Goal: Task Accomplishment & Management: Use online tool/utility

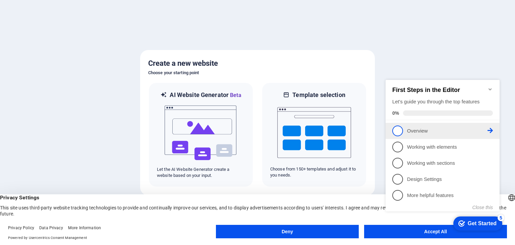
click at [398, 129] on span "1" at bounding box center [397, 130] width 11 height 11
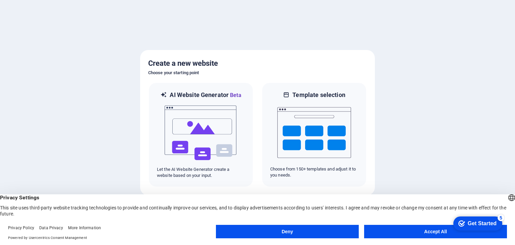
click at [473, 221] on div "Get Started" at bounding box center [481, 223] width 29 height 6
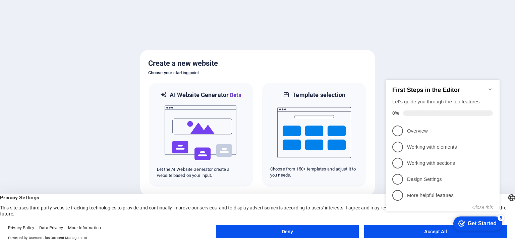
click at [413, 231] on div "checkmark Get Started 5 First Steps in the Editor Let's guide you through the t…" at bounding box center [444, 151] width 122 height 163
click at [412, 230] on div "checkmark Get Started 5 First Steps in the Editor Let's guide you through the t…" at bounding box center [444, 151] width 122 height 163
click at [114, 209] on div "Privacy Settings This site uses third-party website tracking technologies to pr…" at bounding box center [257, 205] width 515 height 22
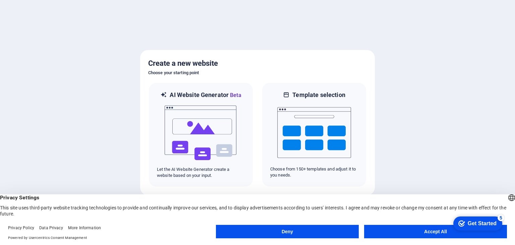
click at [397, 231] on button "Accept All" at bounding box center [435, 230] width 143 height 13
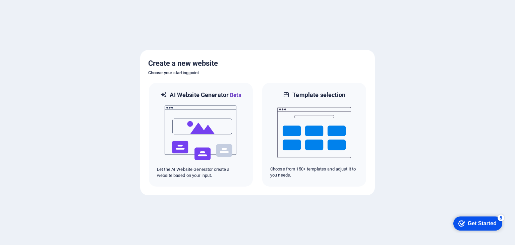
click at [472, 221] on div "Get Started" at bounding box center [481, 223] width 29 height 6
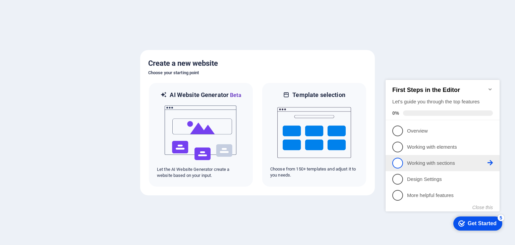
click at [490, 161] on icon at bounding box center [489, 162] width 5 height 5
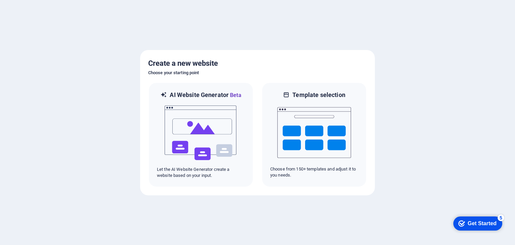
drag, startPoint x: 482, startPoint y: 220, endPoint x: 547, endPoint y: 320, distance: 119.2
click at [482, 220] on div "Get Started" at bounding box center [481, 223] width 29 height 6
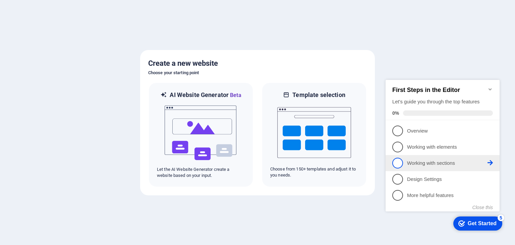
click at [398, 162] on span "3" at bounding box center [397, 162] width 11 height 11
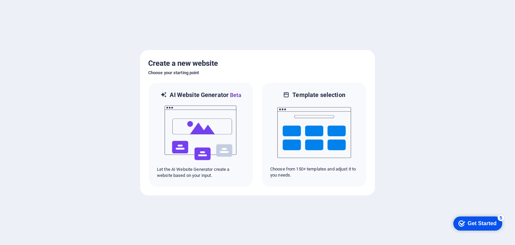
click at [475, 221] on div "Get Started" at bounding box center [481, 223] width 29 height 6
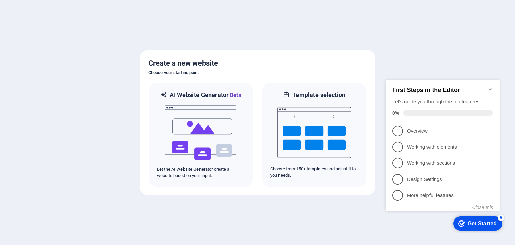
click at [489, 88] on icon "Minimize checklist" at bounding box center [489, 89] width 3 height 2
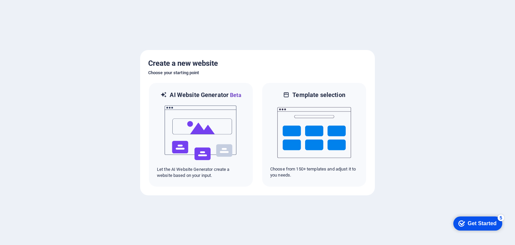
click at [479, 223] on div "Get Started" at bounding box center [481, 223] width 29 height 6
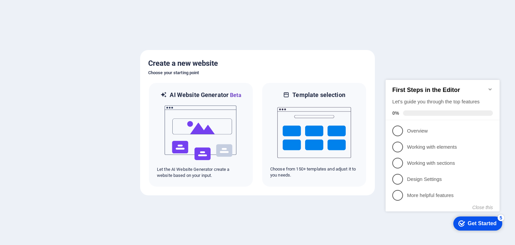
click at [491, 86] on icon "Minimize checklist" at bounding box center [489, 88] width 5 height 5
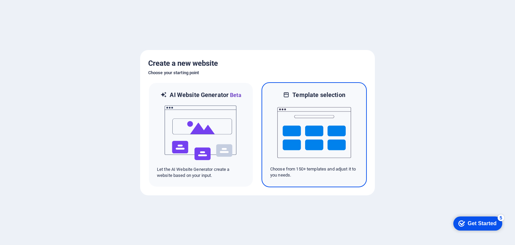
click at [305, 145] on img at bounding box center [314, 132] width 74 height 67
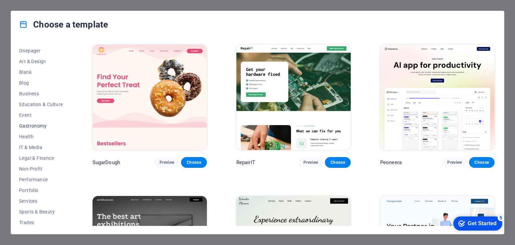
scroll to position [52, 0]
click at [44, 112] on span "Education & Culture" at bounding box center [41, 114] width 44 height 5
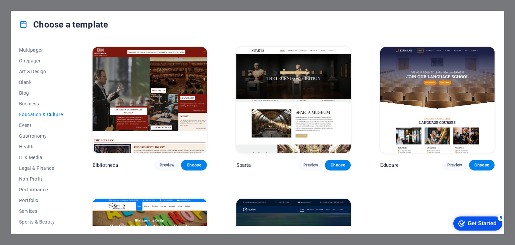
scroll to position [142, 0]
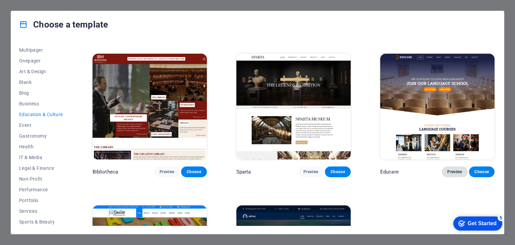
click at [449, 169] on span "Preview" at bounding box center [454, 171] width 15 height 5
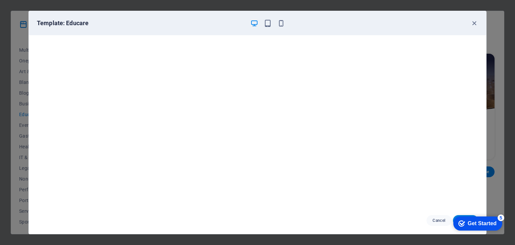
scroll to position [0, 0]
click at [268, 21] on icon "button" at bounding box center [268, 23] width 8 height 8
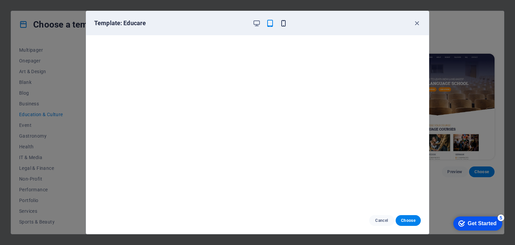
click at [282, 20] on icon "button" at bounding box center [283, 23] width 8 height 8
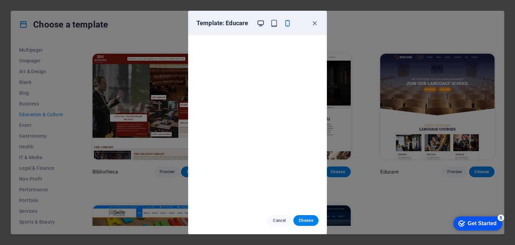
click at [261, 19] on icon "button" at bounding box center [261, 23] width 8 height 8
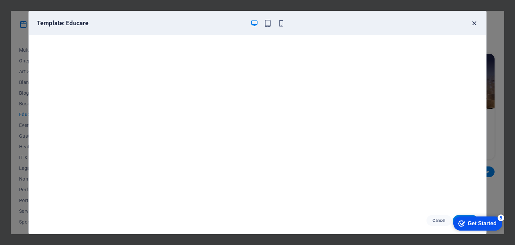
click at [475, 22] on icon "button" at bounding box center [474, 23] width 8 height 8
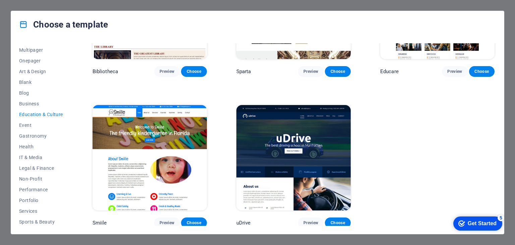
scroll to position [243, 0]
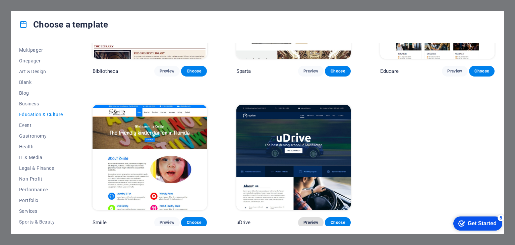
click at [306, 219] on span "Preview" at bounding box center [310, 221] width 15 height 5
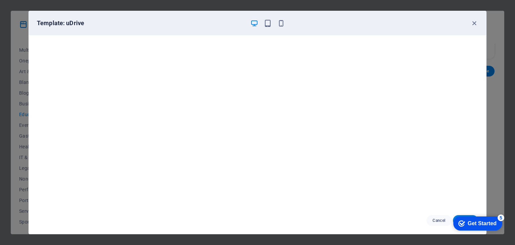
scroll to position [0, 0]
click at [473, 21] on icon "button" at bounding box center [474, 23] width 8 height 8
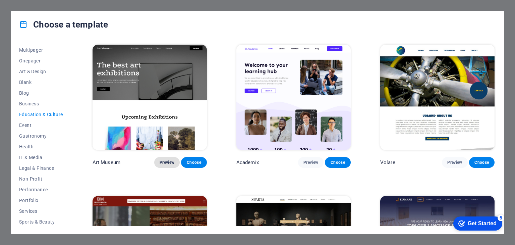
click at [168, 159] on span "Preview" at bounding box center [166, 161] width 15 height 5
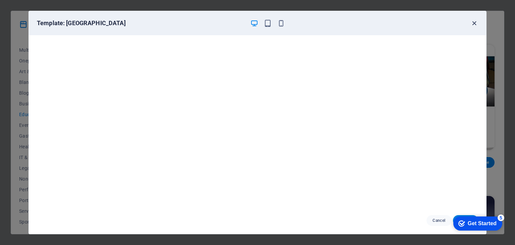
click at [475, 22] on icon "button" at bounding box center [474, 23] width 8 height 8
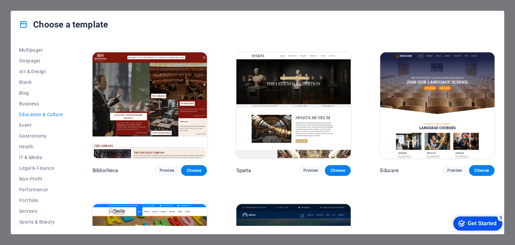
scroll to position [134, 0]
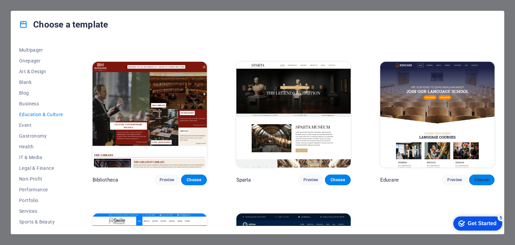
click at [478, 177] on span "Choose" at bounding box center [481, 179] width 15 height 5
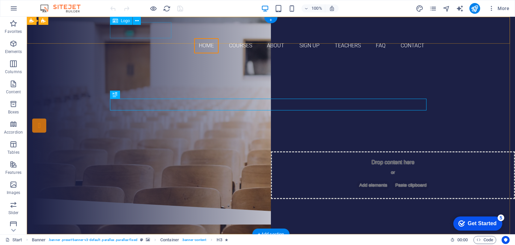
click at [141, 29] on div at bounding box center [271, 30] width 316 height 16
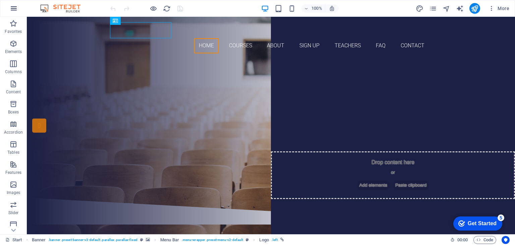
click at [12, 7] on icon "button" at bounding box center [14, 8] width 8 height 8
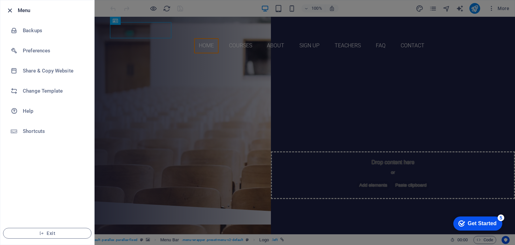
click at [8, 9] on icon "button" at bounding box center [10, 11] width 8 height 8
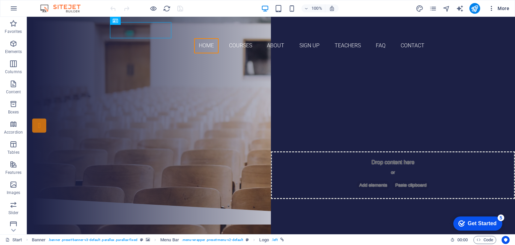
click at [491, 6] on icon "button" at bounding box center [491, 8] width 7 height 7
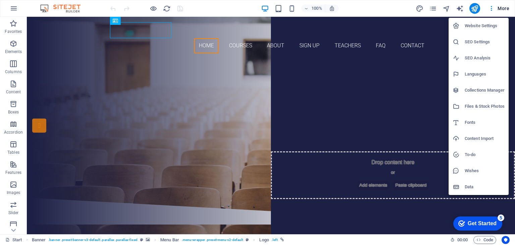
click at [431, 82] on div at bounding box center [257, 122] width 515 height 245
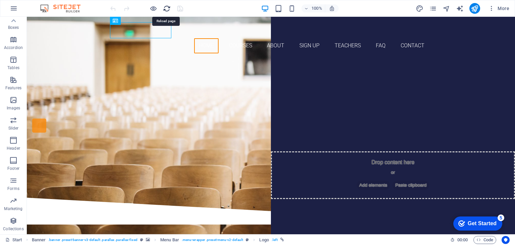
click at [168, 7] on icon "reload" at bounding box center [167, 9] width 8 height 8
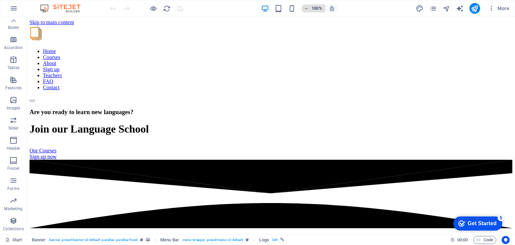
click at [306, 9] on icon "button" at bounding box center [306, 8] width 5 height 4
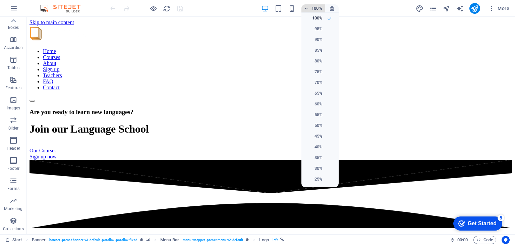
click at [306, 9] on div at bounding box center [257, 122] width 515 height 245
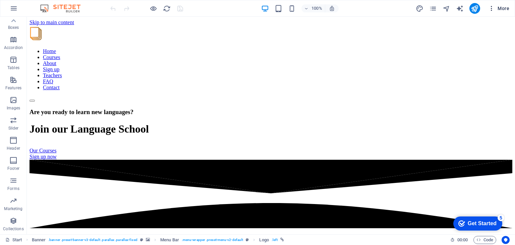
click at [491, 8] on icon "button" at bounding box center [491, 8] width 7 height 7
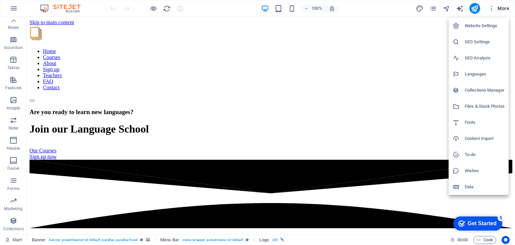
click at [241, 29] on div at bounding box center [257, 122] width 515 height 245
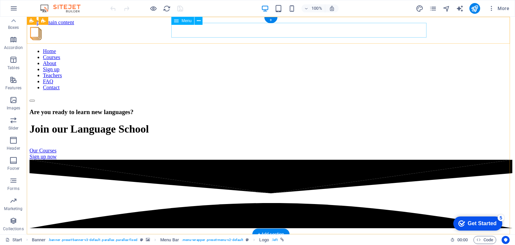
click at [238, 48] on nav "Home Courses About Sign up Teachers FAQ Contact" at bounding box center [270, 69] width 482 height 42
click at [200, 20] on icon at bounding box center [199, 20] width 4 height 7
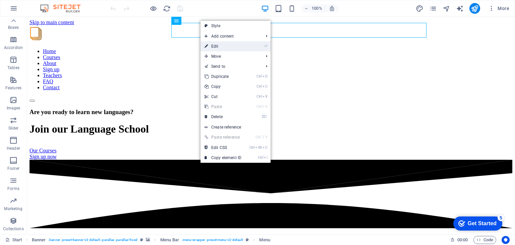
click at [217, 46] on link "⏎ Edit" at bounding box center [222, 46] width 45 height 10
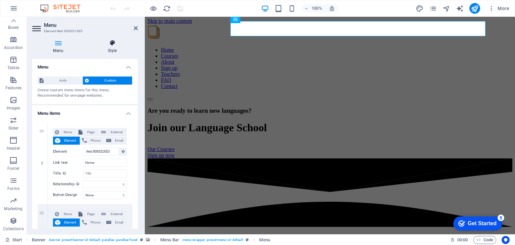
click at [111, 45] on icon at bounding box center [112, 43] width 51 height 7
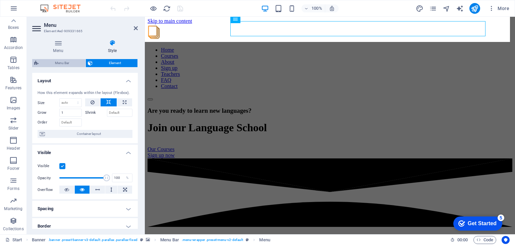
click at [61, 62] on span "Menu Bar" at bounding box center [62, 63] width 43 height 8
select select "rem"
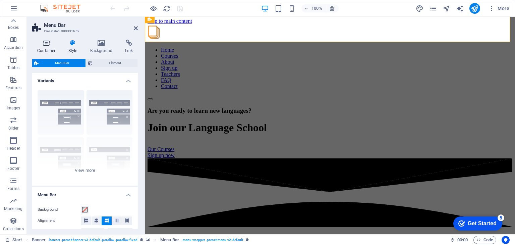
click at [44, 43] on icon at bounding box center [46, 43] width 28 height 7
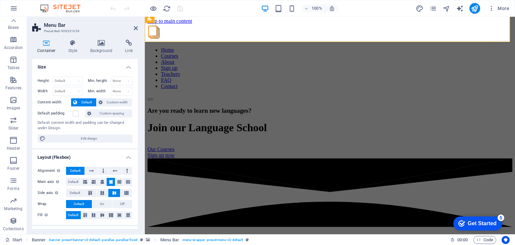
scroll to position [90, 0]
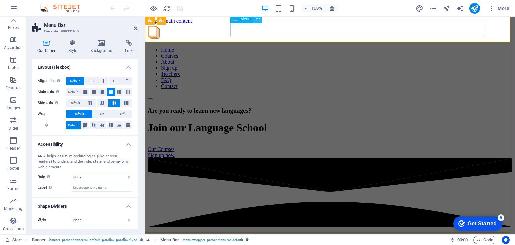
click at [256, 19] on icon at bounding box center [258, 19] width 4 height 7
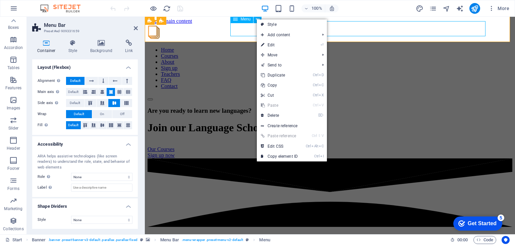
click at [245, 19] on span "Menu" at bounding box center [245, 19] width 10 height 4
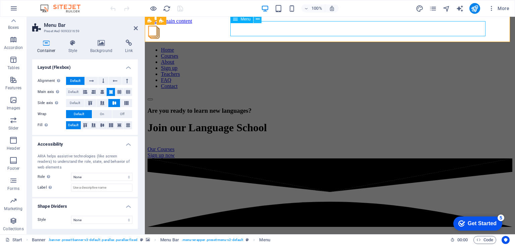
click at [259, 19] on icon at bounding box center [258, 19] width 4 height 7
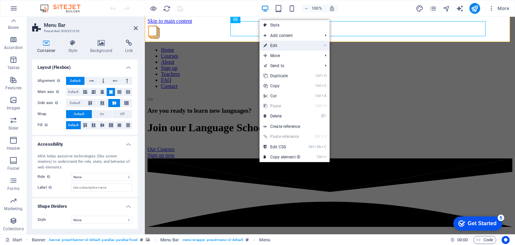
click at [293, 44] on link "⏎ Edit" at bounding box center [281, 46] width 45 height 10
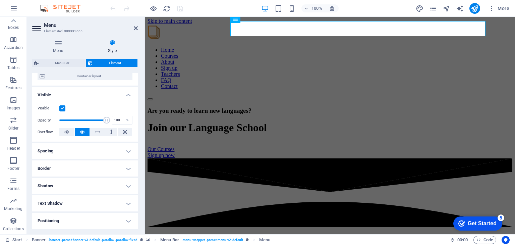
scroll to position [0, 0]
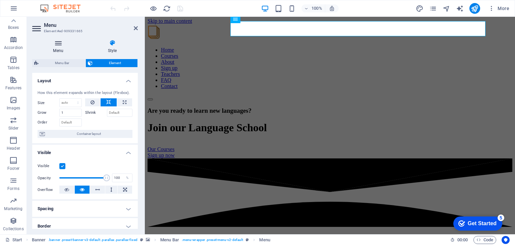
click at [59, 43] on icon at bounding box center [58, 43] width 52 height 7
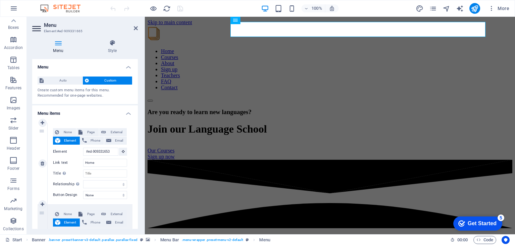
scroll to position [1, 0]
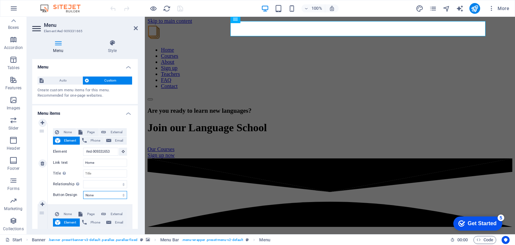
click at [121, 195] on select "None Default Primary Secondary" at bounding box center [105, 195] width 44 height 8
click at [113, 195] on select "None Default Primary Secondary" at bounding box center [105, 195] width 44 height 8
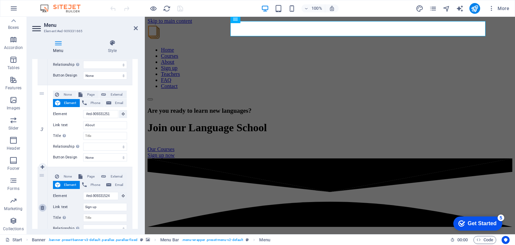
click at [42, 206] on icon at bounding box center [43, 207] width 4 height 5
select select
type input "#ed-909331374"
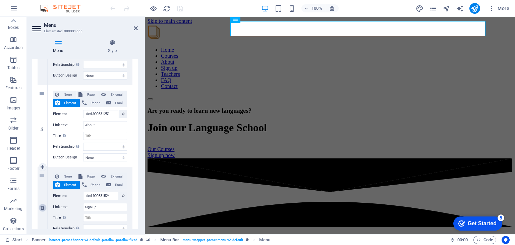
type input "Teachers"
select select
type input "#ed-909331320"
type input "FAQ"
select select
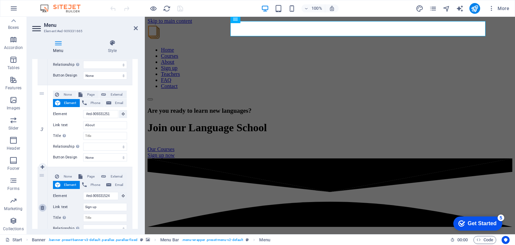
type input "#ed-909331632"
type input "Contact"
select select
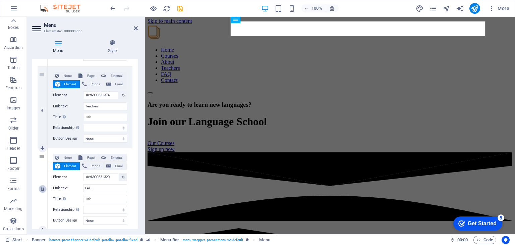
click at [43, 188] on icon at bounding box center [43, 188] width 4 height 5
select select
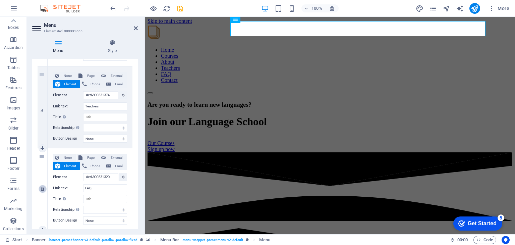
type input "#ed-909331632"
type input "Contact"
select select
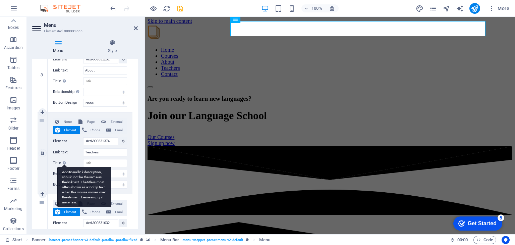
scroll to position [254, 0]
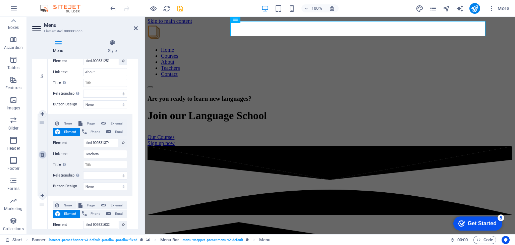
click at [41, 153] on icon at bounding box center [43, 154] width 4 height 5
select select
type input "#ed-909331632"
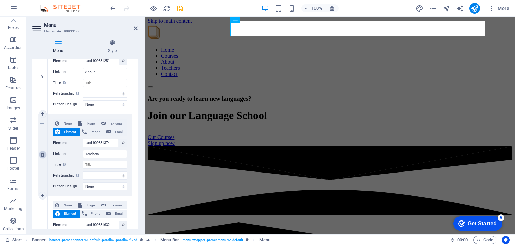
type input "Contact"
select select
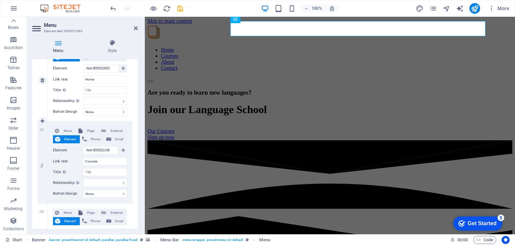
scroll to position [72, 0]
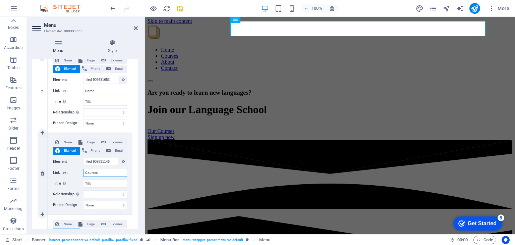
click at [107, 173] on input "Courses" at bounding box center [105, 173] width 44 height 8
type input "C"
select select
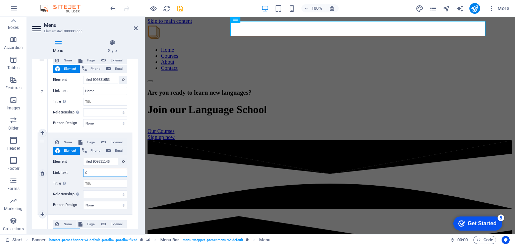
select select
type input "Class"
select select
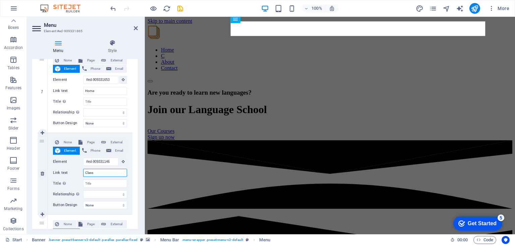
select select
type input "Classes"
select select
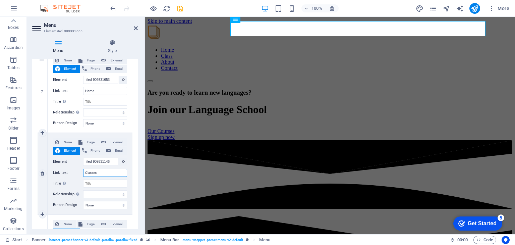
select select
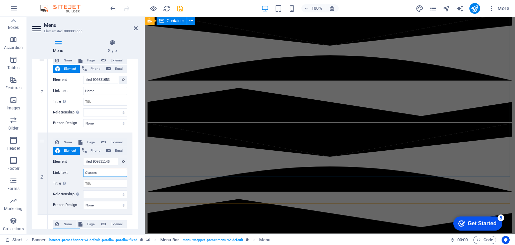
scroll to position [1, 0]
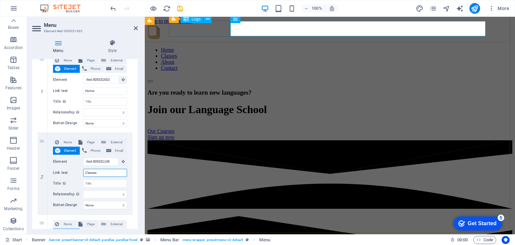
type input "Classes"
click at [198, 31] on div at bounding box center [329, 32] width 365 height 17
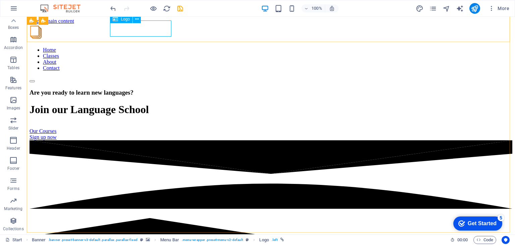
click at [126, 20] on span "Logo" at bounding box center [125, 19] width 9 height 4
click at [138, 19] on icon at bounding box center [137, 19] width 4 height 7
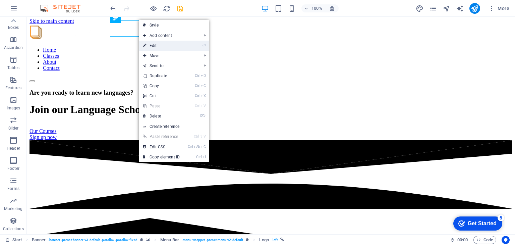
click at [171, 46] on link "⏎ Edit" at bounding box center [161, 46] width 45 height 10
select select "px"
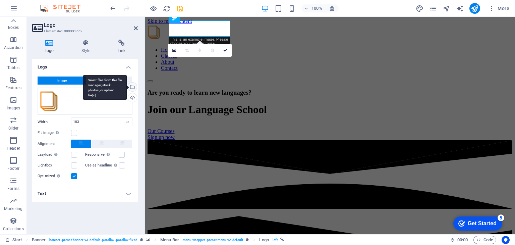
click at [133, 85] on div "Select files from the file manager, stock photos, or upload file(s)" at bounding box center [132, 87] width 10 height 10
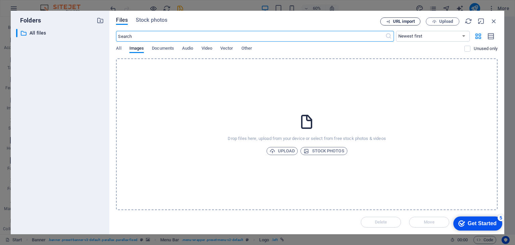
click at [404, 20] on span "URL import" at bounding box center [404, 21] width 22 height 4
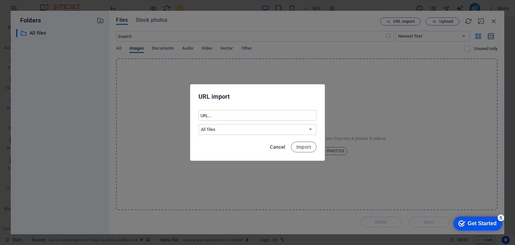
click at [276, 145] on span "Cancel" at bounding box center [277, 146] width 15 height 5
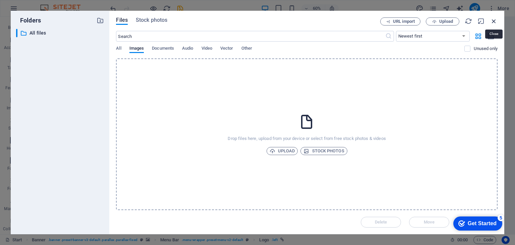
click at [493, 19] on icon "button" at bounding box center [493, 20] width 7 height 7
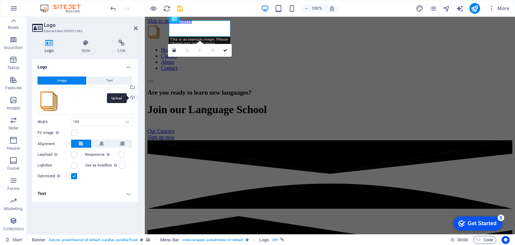
click at [133, 97] on div "Upload" at bounding box center [132, 98] width 10 height 10
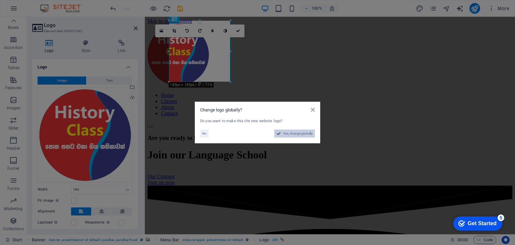
click at [293, 131] on span "Yes, change globally" at bounding box center [298, 133] width 30 height 8
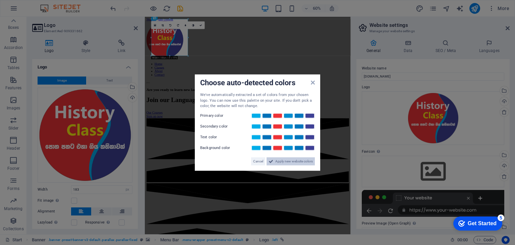
click at [281, 159] on span "Apply new website colors" at bounding box center [294, 161] width 38 height 8
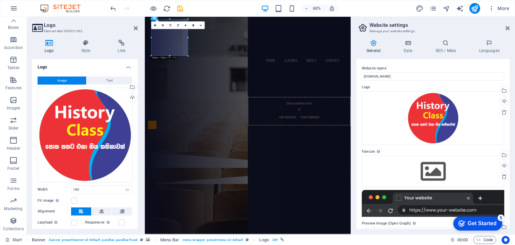
click at [356, 5] on div "60% More" at bounding box center [310, 8] width 403 height 11
click at [349, 82] on nav "Home Classes About Contact" at bounding box center [316, 89] width 316 height 15
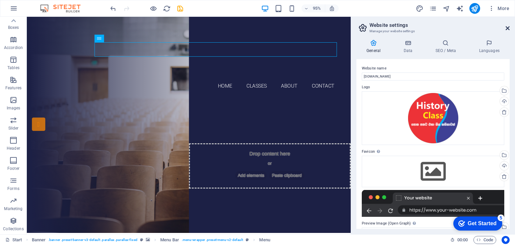
click at [508, 28] on icon at bounding box center [507, 27] width 4 height 5
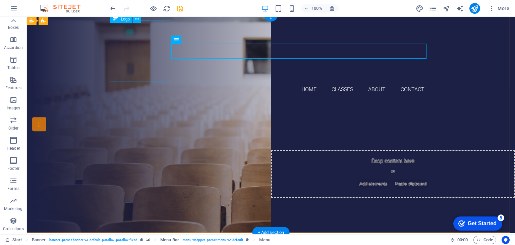
click at [149, 69] on div at bounding box center [271, 51] width 316 height 61
click at [168, 78] on div at bounding box center [271, 51] width 316 height 61
click at [136, 17] on icon at bounding box center [137, 19] width 4 height 7
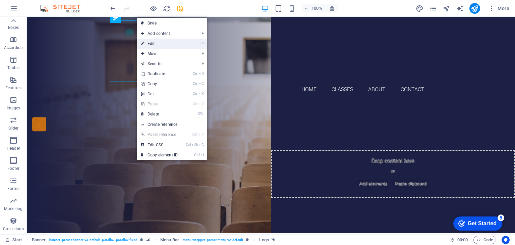
click at [176, 42] on link "⏎ Edit" at bounding box center [159, 44] width 45 height 10
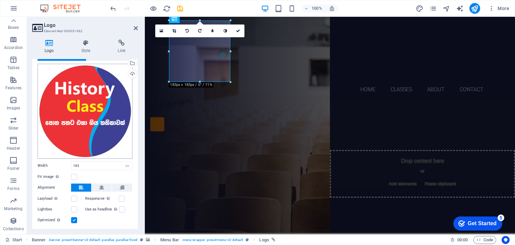
scroll to position [39, 0]
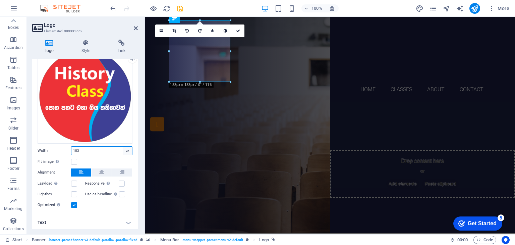
click at [124, 147] on select "Default auto px rem % em vh vw" at bounding box center [127, 150] width 9 height 8
select select "auto"
click at [123, 146] on select "Default auto px rem % em vh vw" at bounding box center [127, 150] width 9 height 8
select select "DISABLED_OPTION_VALUE"
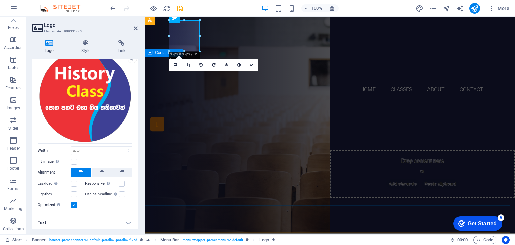
click at [280, 103] on div "Are you ready to learn new languages? Join our Language School Our Courses Sign…" at bounding box center [330, 172] width 370 height 139
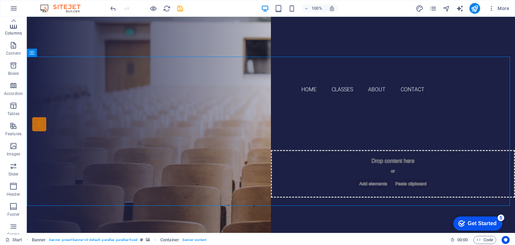
scroll to position [0, 0]
click at [64, 53] on button at bounding box center [61, 53] width 8 height 8
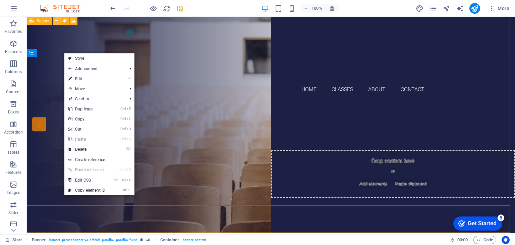
click at [57, 21] on icon at bounding box center [57, 20] width 4 height 7
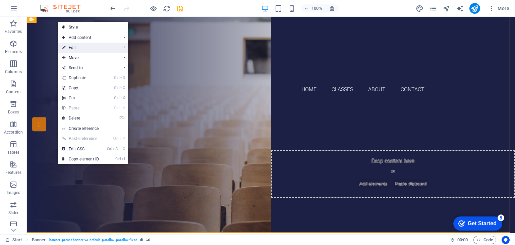
click at [84, 48] on link "⏎ Edit" at bounding box center [80, 48] width 45 height 10
select select "vh"
select select "header"
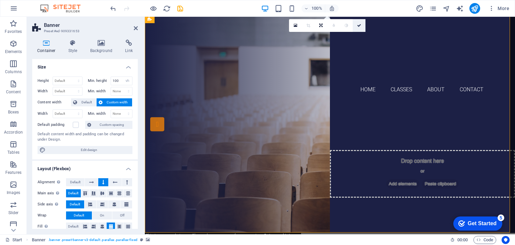
drag, startPoint x: 359, startPoint y: 25, endPoint x: 327, endPoint y: 11, distance: 35.1
click at [359, 25] on icon at bounding box center [359, 25] width 4 height 4
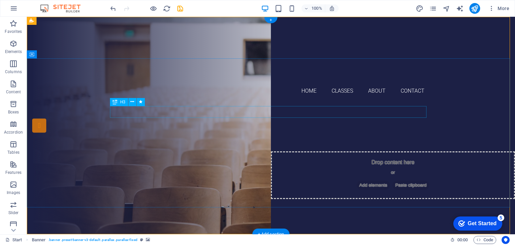
click at [248, 136] on div "Are you ready to learn new languages?" at bounding box center [271, 142] width 316 height 12
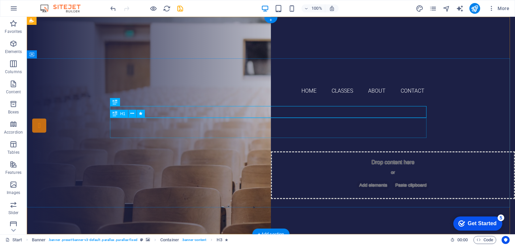
click at [249, 148] on div "Join our Language School" at bounding box center [271, 158] width 316 height 20
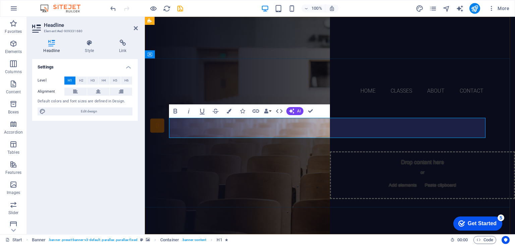
click at [288, 147] on span "Join our Language School" at bounding box center [329, 157] width 239 height 21
drag, startPoint x: 290, startPoint y: 125, endPoint x: 456, endPoint y: 131, distance: 165.6
click at [447, 148] on h1 "Join our Language School" at bounding box center [330, 158] width 316 height 20
drag, startPoint x: 291, startPoint y: 130, endPoint x: 301, endPoint y: 136, distance: 11.4
click at [291, 147] on span "Join our history /buddhis" at bounding box center [330, 167] width 189 height 41
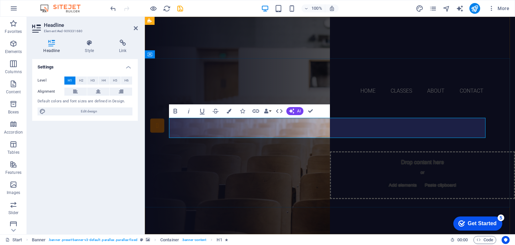
click at [442, 148] on h1 "online history /buddhis" at bounding box center [330, 168] width 316 height 40
click at [330, 104] on div "Are you ready to learn new languages? online history /buddhism Our Courses Sign…" at bounding box center [330, 183] width 370 height 159
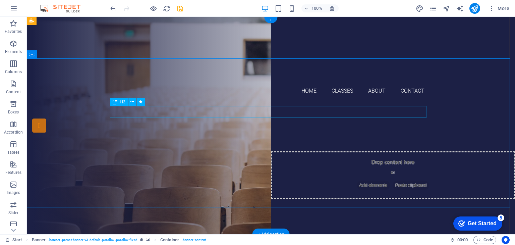
click at [325, 136] on div "Are you ready to learn new languages?" at bounding box center [271, 142] width 316 height 12
click at [348, 136] on div "Are you ready to learn new languages?" at bounding box center [271, 142] width 316 height 12
click at [364, 136] on div "Are you ready to learn new languages?" at bounding box center [271, 142] width 316 height 12
click at [365, 136] on div "Are you ready to learn new languages?" at bounding box center [271, 142] width 316 height 12
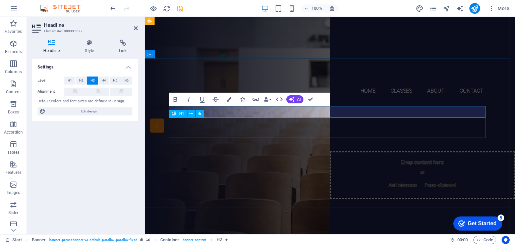
click at [298, 148] on div "online history /buddhism" at bounding box center [330, 168] width 316 height 40
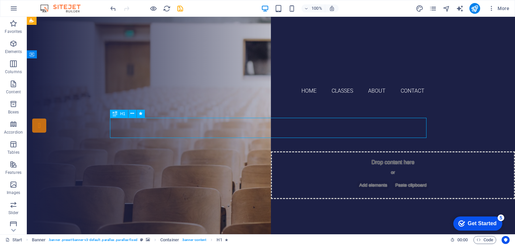
click at [304, 148] on div "online history /buddhism" at bounding box center [271, 168] width 316 height 40
click at [341, 148] on div "online history /buddhism" at bounding box center [271, 168] width 316 height 40
click at [342, 148] on div "online history /buddhism" at bounding box center [271, 168] width 316 height 40
click at [347, 148] on div "online history /buddhism" at bounding box center [271, 168] width 316 height 40
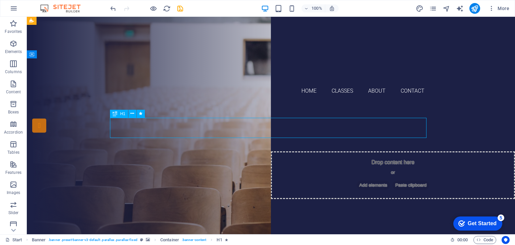
click at [203, 148] on div "online history /buddhism" at bounding box center [271, 168] width 316 height 40
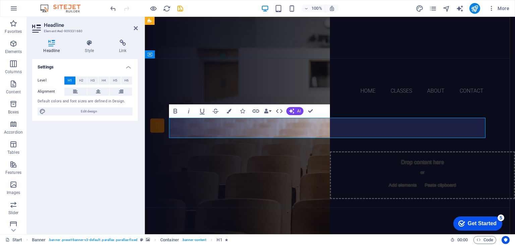
scroll to position [0, 3]
click at [271, 109] on button "Data Bindings" at bounding box center [267, 110] width 9 height 13
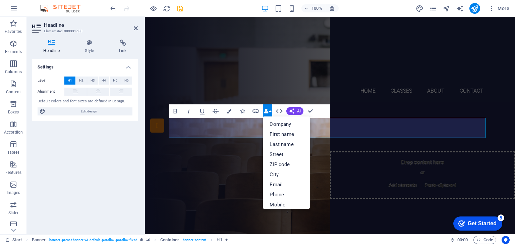
click at [271, 109] on button "Data Bindings" at bounding box center [267, 110] width 9 height 13
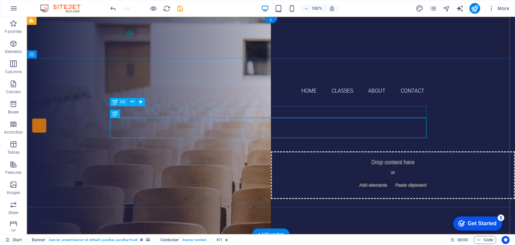
click at [192, 136] on div "Are you ready to learn new languages?" at bounding box center [271, 142] width 316 height 12
click at [246, 136] on div "Are you ready to learn new languages?" at bounding box center [271, 142] width 316 height 12
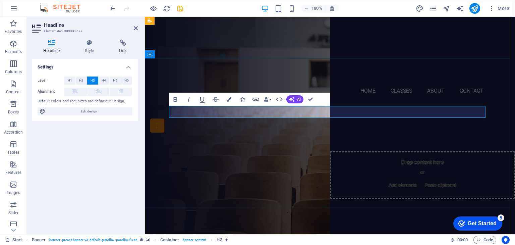
scroll to position [0, 4]
click at [445, 104] on div "පොත පතට එහා ගිය කතිකාවක් පොත පතට එහා ගිය කතිකාවක් ඉතිහාසය /බුද්ධාගම Our Courses…" at bounding box center [330, 173] width 370 height 139
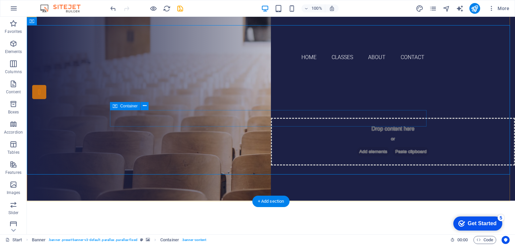
scroll to position [0, 0]
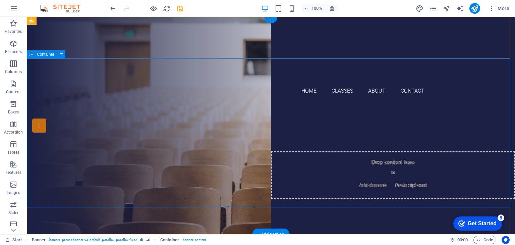
click at [357, 173] on div "පොත පතට එහා ගිය කතිකාවක් ඉතිහාසය /බුද්ධාගම Our Courses Sign up now" at bounding box center [271, 173] width 488 height 139
click at [430, 125] on div "පොත පතට එහා ගිය කතිකාවක් ඉතිහාසය /බුද්ධාගම Our Courses Sign up now" at bounding box center [271, 173] width 488 height 139
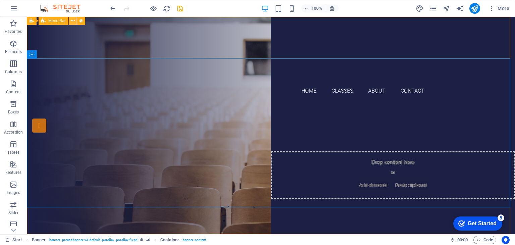
click at [72, 22] on icon at bounding box center [73, 20] width 4 height 7
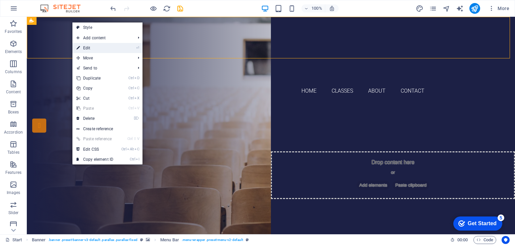
click at [134, 48] on li "⏎ Edit" at bounding box center [107, 48] width 70 height 10
click at [115, 49] on link "⏎ Edit" at bounding box center [94, 48] width 45 height 10
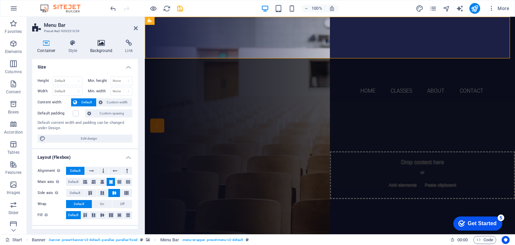
click at [103, 46] on h4 "Background" at bounding box center [102, 47] width 35 height 14
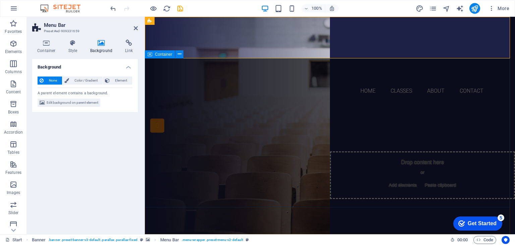
click at [189, 104] on div "පොත පතට එහා ගිය කතිකාවක් ඉතිහාසය /බුද්ධාගම Our Courses Sign up now" at bounding box center [330, 173] width 370 height 139
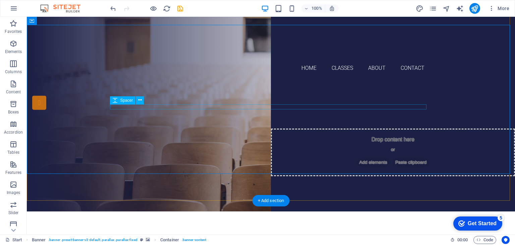
scroll to position [34, 0]
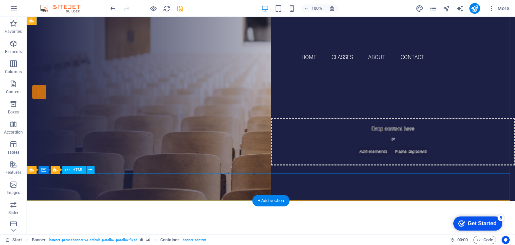
click at [169, 209] on div at bounding box center [271, 222] width 488 height 27
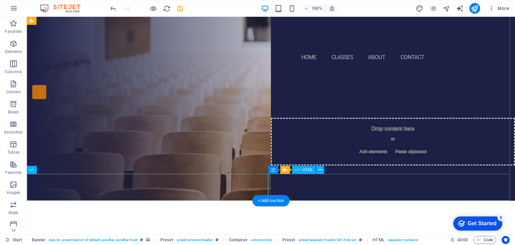
click at [316, 236] on div at bounding box center [271, 249] width 488 height 27
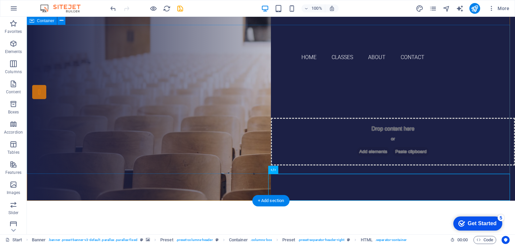
click at [340, 158] on div "පොත පතට එහා ගිය කතිකාවක් ඉතිහාසය /බුද්ධාගම Our Courses Sign up now" at bounding box center [271, 139] width 488 height 139
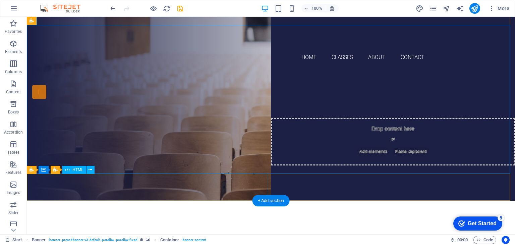
click at [202, 209] on div at bounding box center [271, 222] width 488 height 27
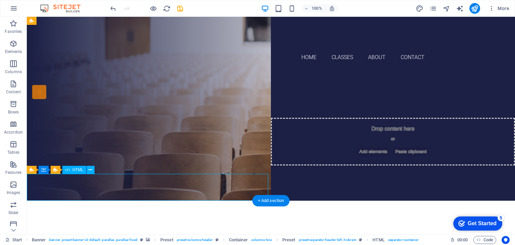
drag, startPoint x: 187, startPoint y: 181, endPoint x: 186, endPoint y: 197, distance: 15.8
click at [186, 209] on div at bounding box center [271, 222] width 488 height 27
click at [106, 98] on div "පොත පතට එහා ගිය කතිකාවක් ඉතිහාසය /බුද්ධාගම Our Courses Sign up now" at bounding box center [271, 139] width 488 height 139
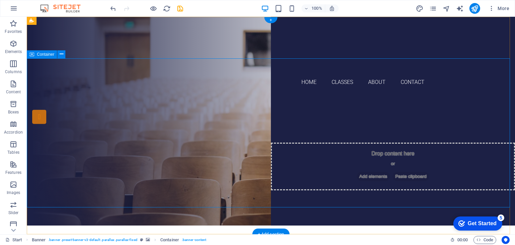
scroll to position [0, 0]
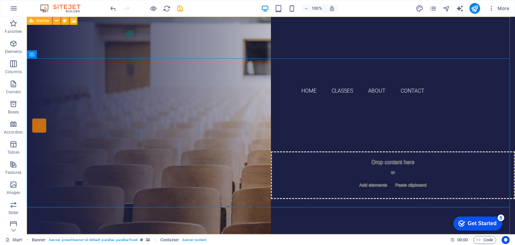
click at [31, 23] on icon at bounding box center [31, 21] width 4 height 8
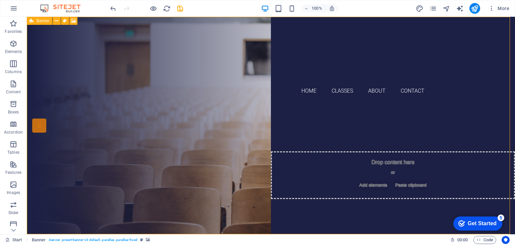
click at [36, 19] on div "Banner" at bounding box center [39, 21] width 25 height 8
click at [56, 19] on icon at bounding box center [57, 20] width 4 height 7
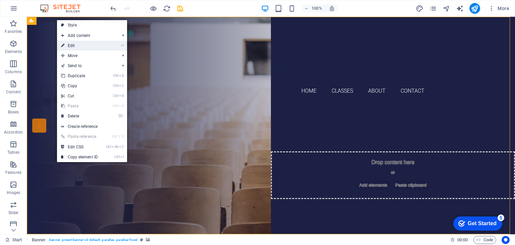
click at [104, 43] on li "⏎ Edit" at bounding box center [92, 46] width 70 height 10
click at [94, 47] on link "⏎ Edit" at bounding box center [79, 46] width 45 height 10
select select "vh"
select select "header"
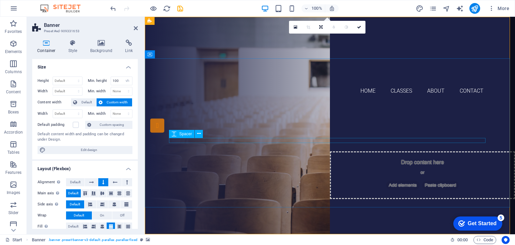
click at [226, 168] on div at bounding box center [330, 170] width 316 height 5
click at [221, 168] on div at bounding box center [330, 170] width 316 height 5
click at [218, 105] on div "පොත පතට එහා ගිය කතිකාවක් ඉතිහාසය /බුද්ධාගම Our Courses Sign up now" at bounding box center [330, 173] width 370 height 139
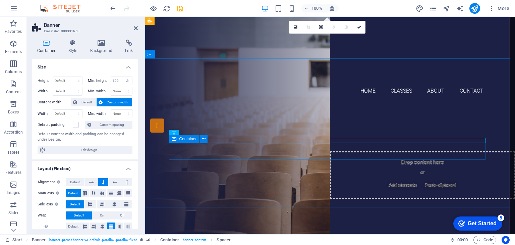
click at [236, 173] on div "Our Courses Sign up now" at bounding box center [330, 192] width 316 height 38
click at [233, 148] on div "ඉතිහාසය /බුද්ධාගම" at bounding box center [330, 158] width 316 height 20
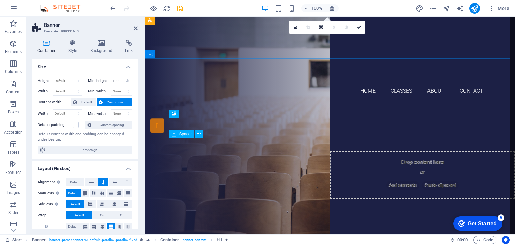
click at [231, 168] on div at bounding box center [330, 170] width 316 height 5
click at [248, 148] on div "ඉතිහාසය /බුද්ධාගම" at bounding box center [330, 158] width 316 height 20
click at [255, 136] on div "පොත පතට එහා ගිය කතිකාවක්" at bounding box center [330, 142] width 316 height 12
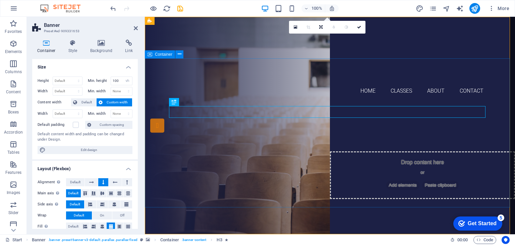
click at [257, 104] on div "පොත පතට එහා ගිය කතිකාවක් ඉතිහාසය /බුද්ධාගම Our Courses Sign up now" at bounding box center [330, 173] width 370 height 139
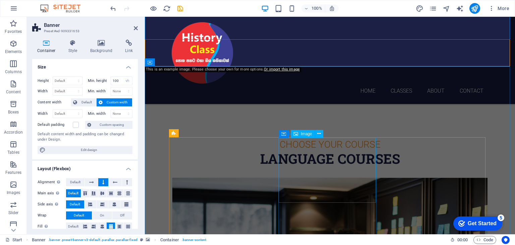
scroll to position [134, 0]
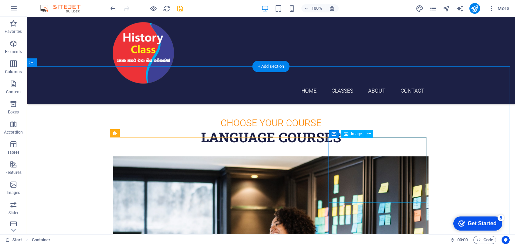
scroll to position [168, 0]
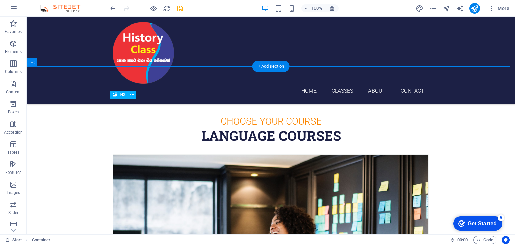
click at [313, 115] on div "Choose Your Course" at bounding box center [271, 121] width 316 height 12
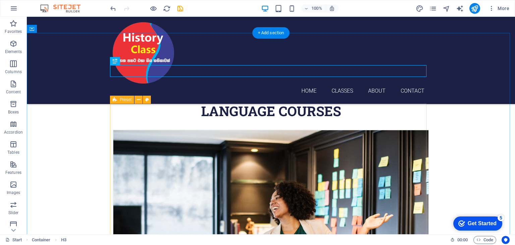
scroll to position [201, 0]
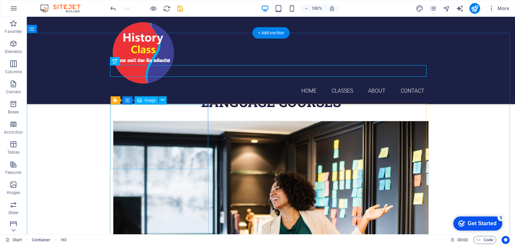
click at [145, 137] on figure at bounding box center [270, 226] width 315 height 210
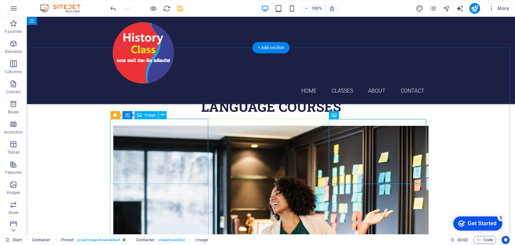
scroll to position [168, 0]
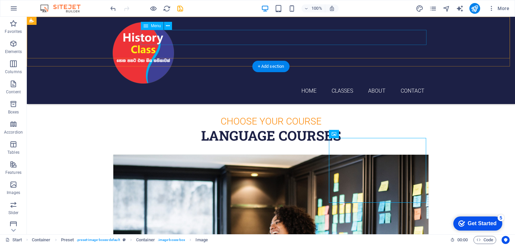
click at [304, 83] on nav "Home Classes About Contact" at bounding box center [271, 90] width 316 height 15
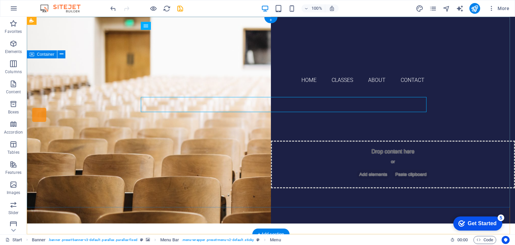
scroll to position [0, 0]
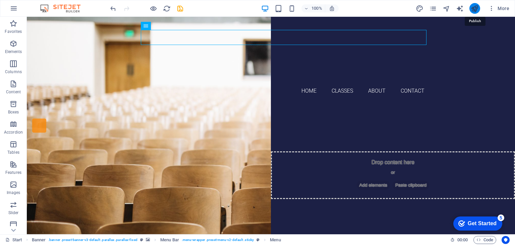
click at [474, 8] on icon "publish" at bounding box center [474, 9] width 8 height 8
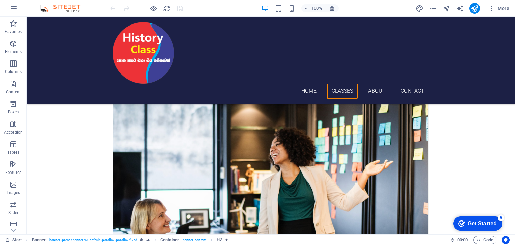
scroll to position [235, 0]
